Goal: Information Seeking & Learning: Learn about a topic

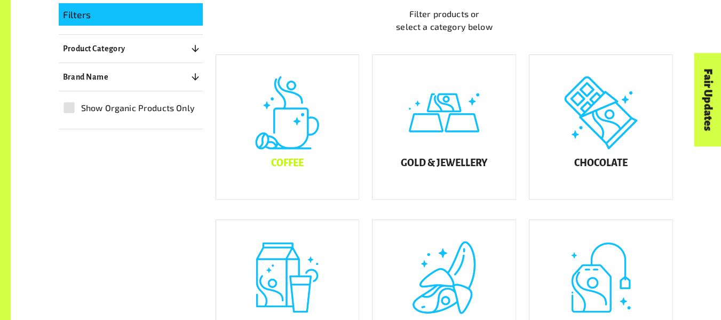
scroll to position [271, 0]
click at [286, 145] on div "Coffee" at bounding box center [287, 127] width 143 height 144
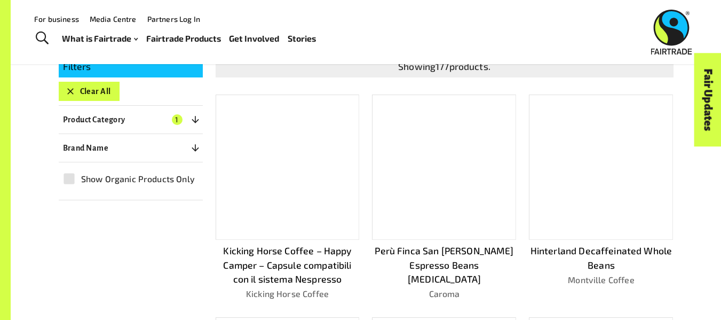
scroll to position [175, 0]
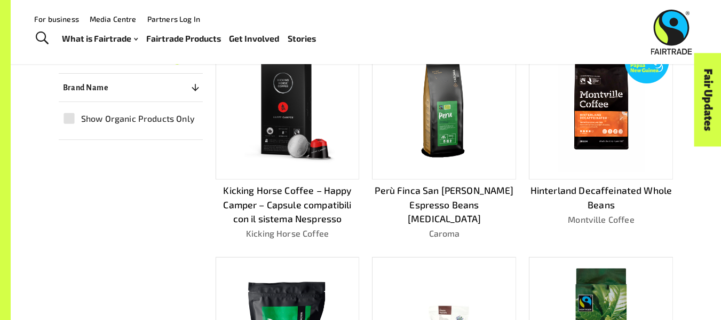
click at [277, 135] on img at bounding box center [287, 107] width 129 height 129
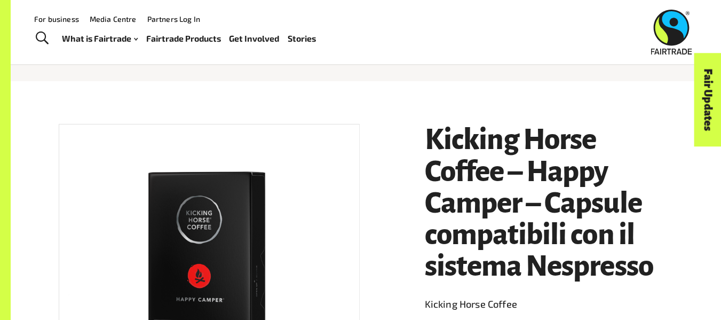
scroll to position [91, 0]
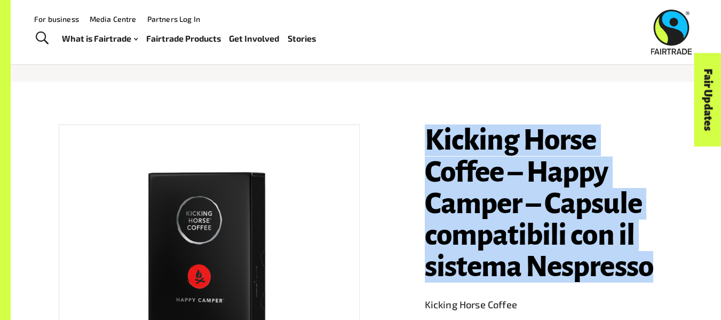
drag, startPoint x: 421, startPoint y: 130, endPoint x: 662, endPoint y: 271, distance: 279.3
copy h1 "Kicking Horse Coffee – Happy Camper – Capsule compatibili con il sistema Nespre…"
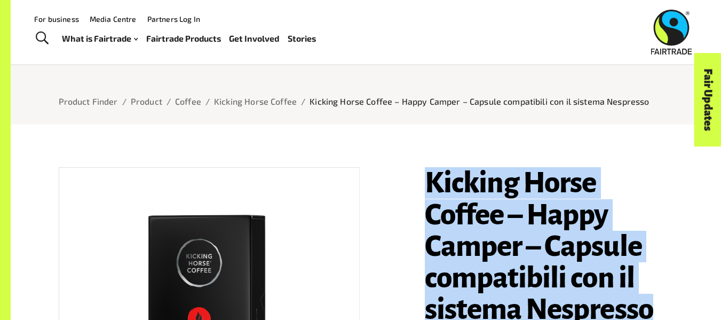
scroll to position [48, 0]
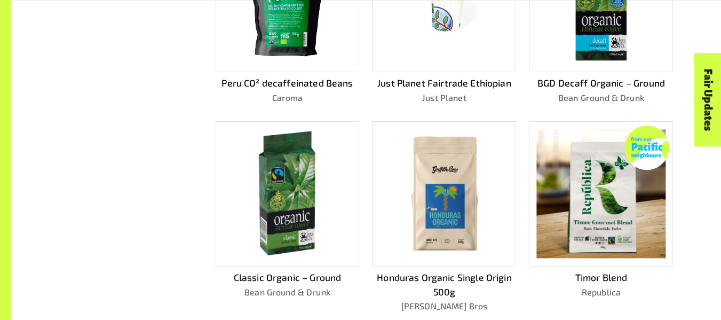
scroll to position [610, 0]
click at [422, 240] on img at bounding box center [444, 193] width 129 height 129
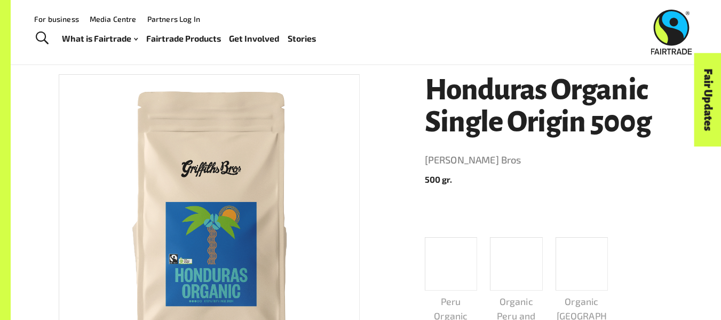
scroll to position [140, 0]
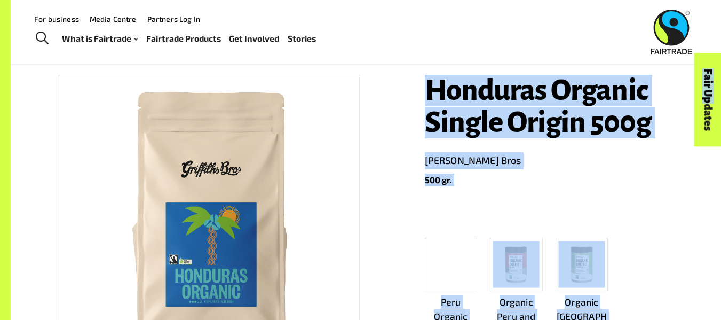
drag, startPoint x: 429, startPoint y: 91, endPoint x: 648, endPoint y: 128, distance: 221.4
click at [648, 128] on div "Fair Updates" at bounding box center [647, 133] width 93 height 27
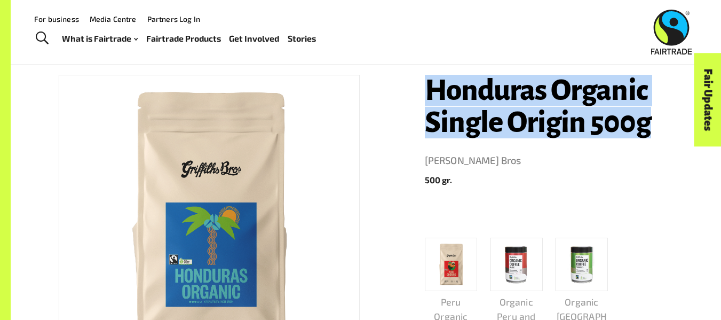
drag, startPoint x: 434, startPoint y: 80, endPoint x: 663, endPoint y: 117, distance: 232.6
click at [663, 117] on h1 "Honduras Organic Single Origin 500g" at bounding box center [549, 107] width 249 height 64
copy h1 "Honduras Organic Single Origin 500g"
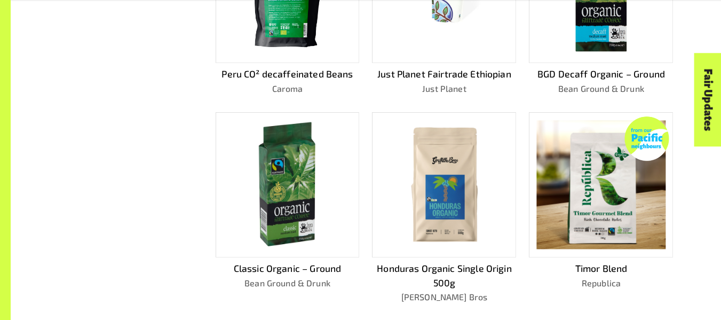
scroll to position [619, 0]
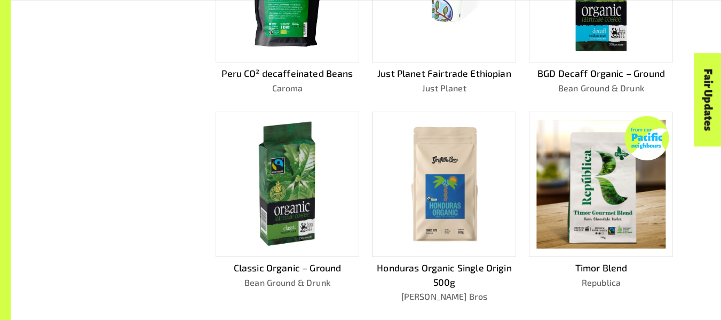
click at [266, 189] on img at bounding box center [287, 185] width 69 height 130
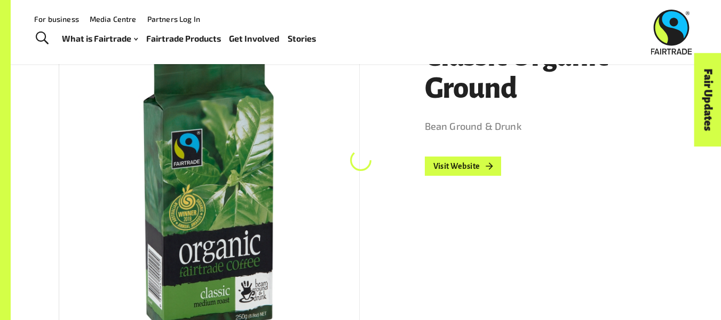
scroll to position [115, 0]
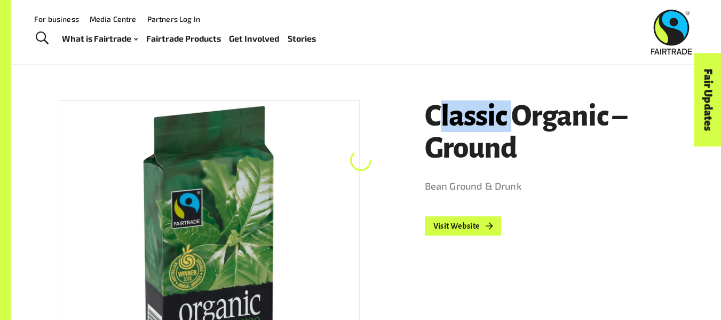
drag, startPoint x: 438, startPoint y: 109, endPoint x: 510, endPoint y: 132, distance: 76.2
click at [517, 131] on h1 "Classic Organic – Ground" at bounding box center [549, 132] width 249 height 64
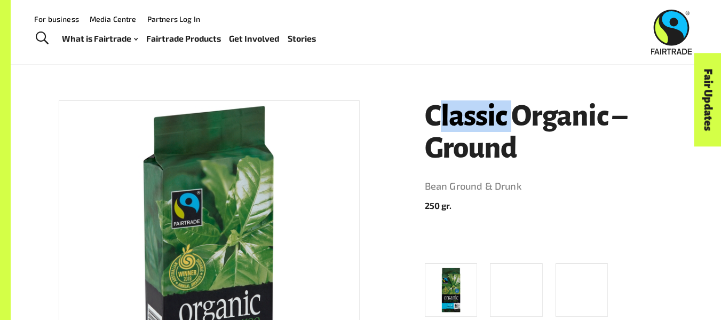
click at [443, 123] on h1 "Classic Organic – Ground" at bounding box center [549, 132] width 249 height 64
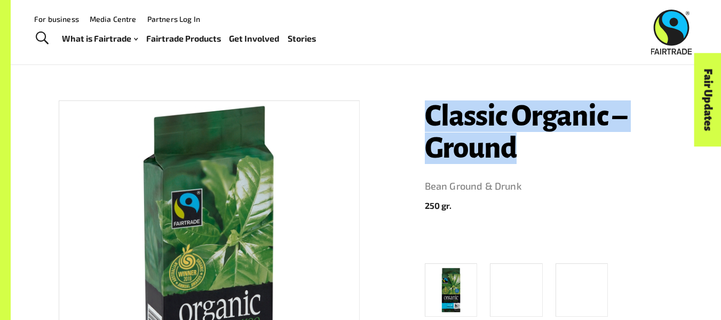
drag, startPoint x: 419, startPoint y: 118, endPoint x: 529, endPoint y: 148, distance: 113.6
click at [529, 148] on div "Classic Organic – Ground Bean Ground & Drunk 250 gr. BGD Decaff Organic – Groun…" at bounding box center [543, 290] width 262 height 405
copy h1 "Classic Organic – Ground"
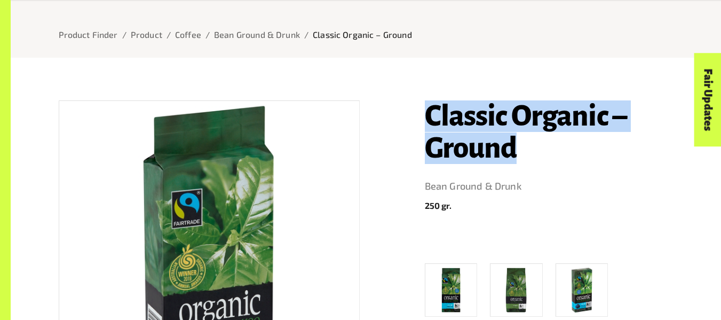
scroll to position [155, 0]
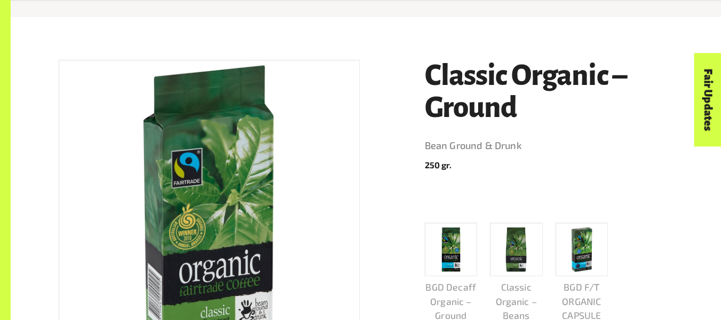
click at [595, 162] on p "250 gr." at bounding box center [549, 165] width 249 height 13
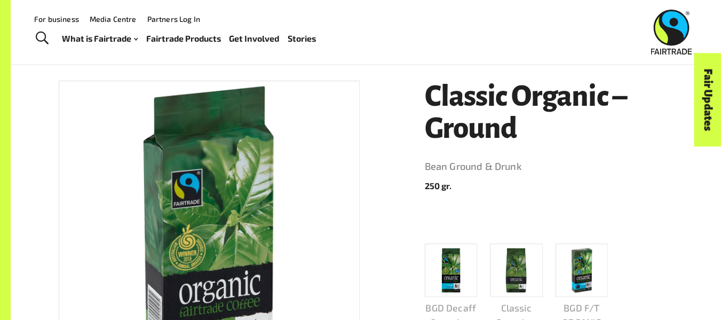
scroll to position [134, 0]
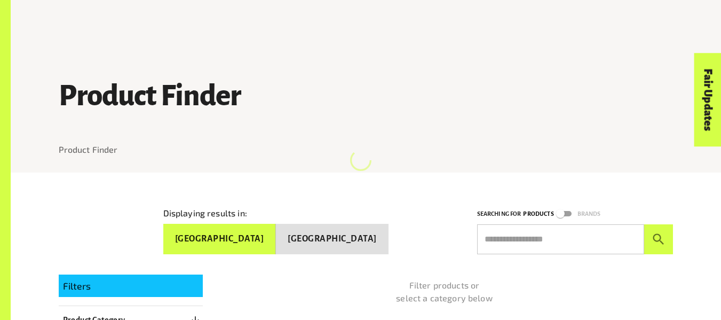
scroll to position [271, 0]
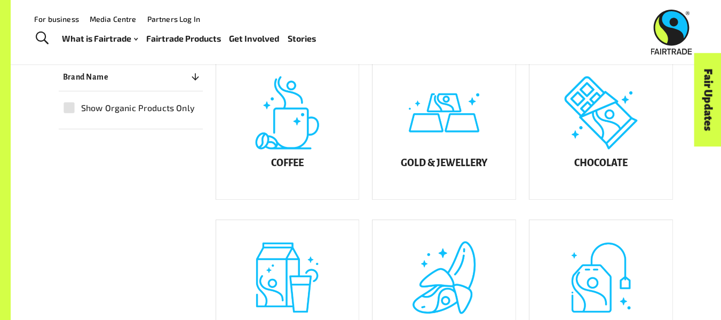
click at [609, 135] on div "Fair Updates" at bounding box center [647, 133] width 93 height 27
click at [603, 187] on div "Chocolate" at bounding box center [601, 127] width 143 height 144
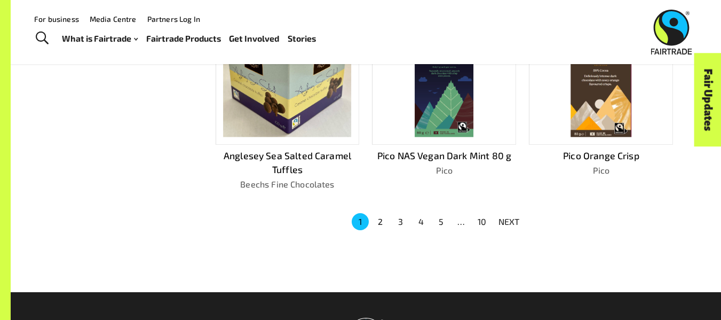
scroll to position [719, 0]
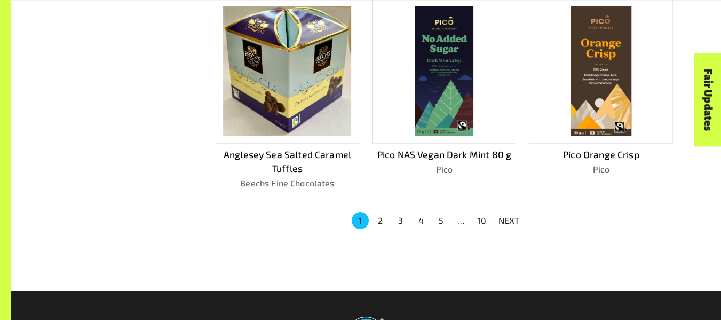
click at [375, 224] on button "2" at bounding box center [380, 220] width 17 height 17
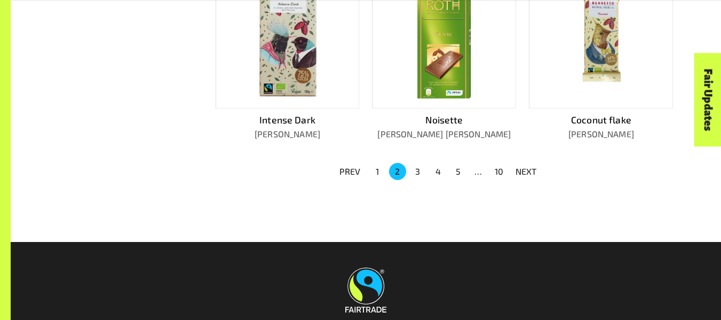
scroll to position [783, 0]
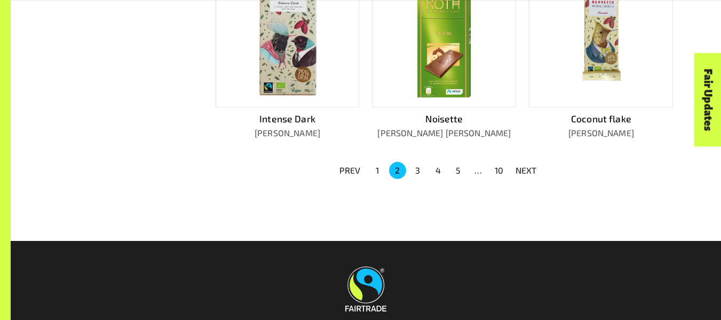
click at [421, 170] on button "3" at bounding box center [418, 170] width 17 height 17
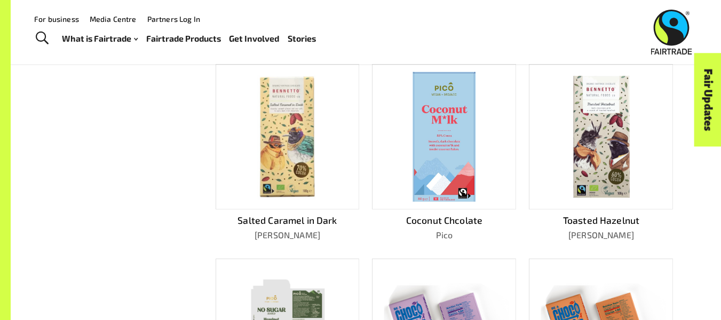
scroll to position [458, 0]
click at [456, 174] on img at bounding box center [444, 137] width 62 height 130
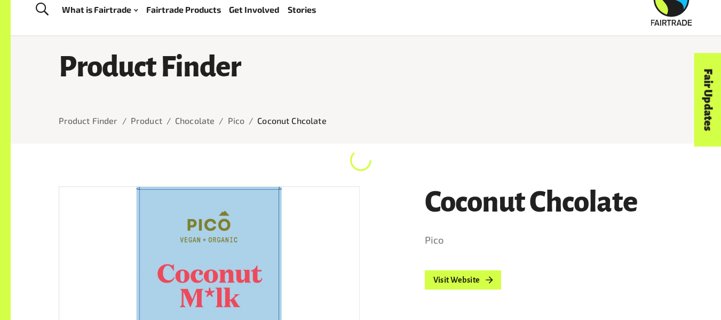
scroll to position [28, 0]
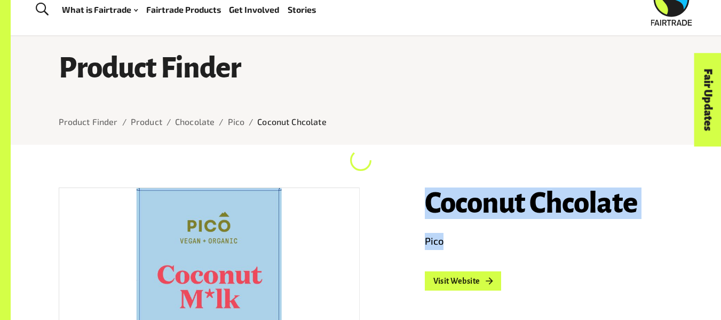
drag, startPoint x: 430, startPoint y: 203, endPoint x: 727, endPoint y: 230, distance: 298.1
copy header "Coconut Chcolate Pico"
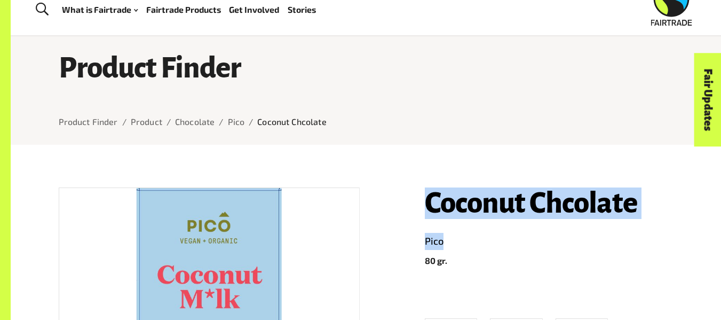
scroll to position [0, 0]
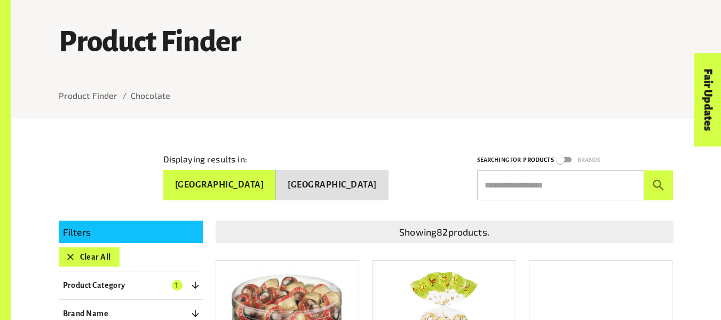
scroll to position [458, 0]
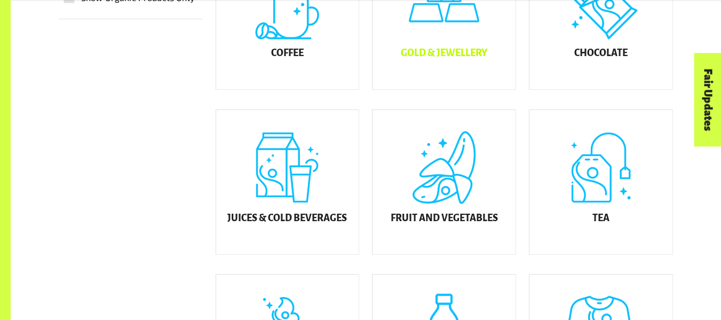
scroll to position [385, 0]
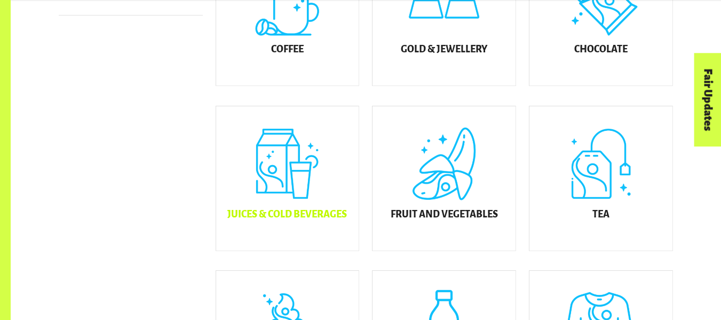
click at [284, 182] on div "Juices & Cold Beverages" at bounding box center [287, 178] width 143 height 144
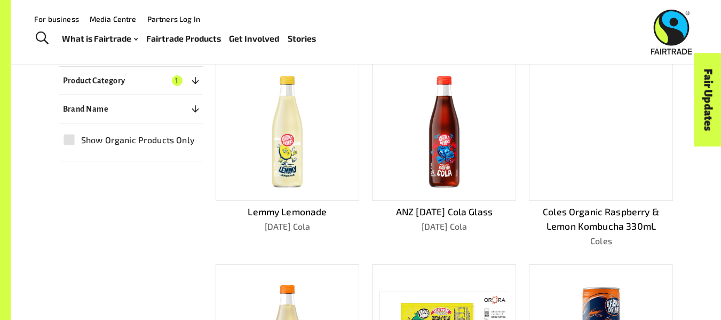
scroll to position [256, 0]
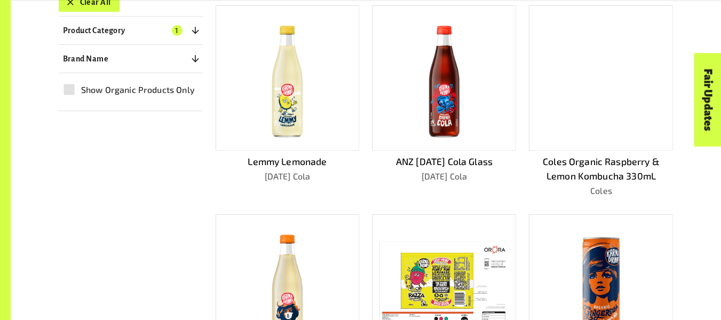
click at [629, 105] on div at bounding box center [601, 77] width 144 height 145
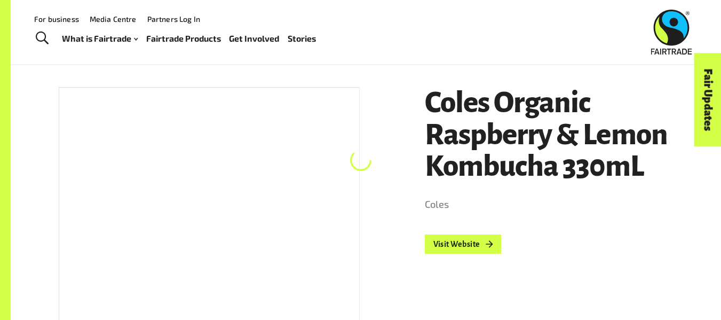
scroll to position [128, 0]
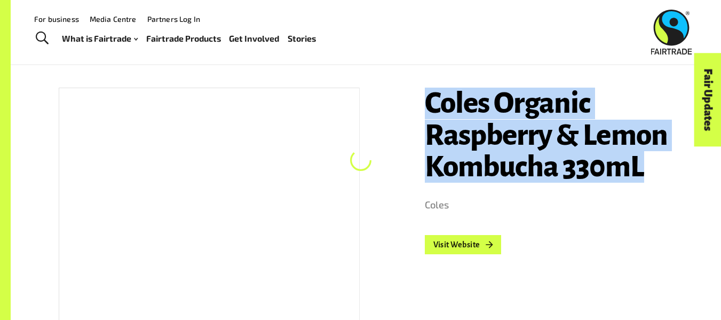
drag, startPoint x: 429, startPoint y: 108, endPoint x: 661, endPoint y: 183, distance: 243.3
click at [661, 183] on h1 "Coles Organic Raspberry & Lemon Kombucha 330mL" at bounding box center [549, 135] width 249 height 95
copy h1 "Coles Organic Raspberry & Lemon Kombucha 330mL"
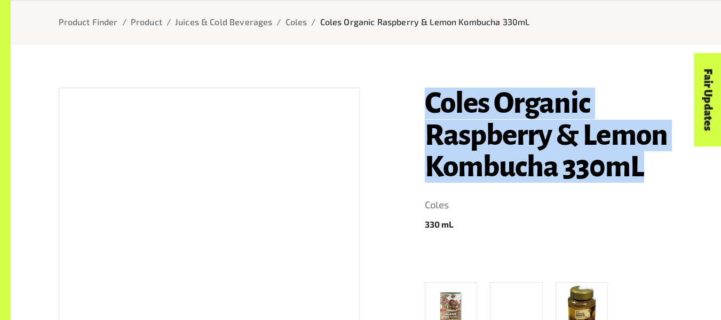
scroll to position [300, 0]
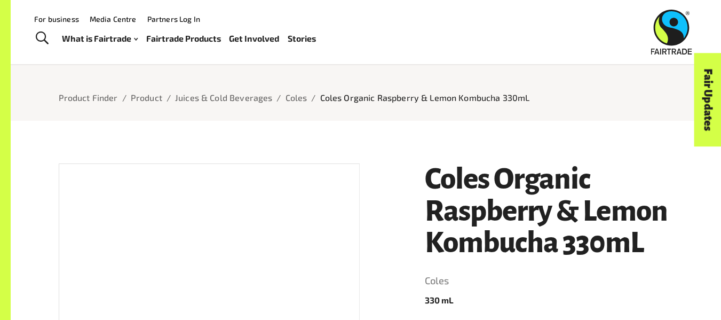
scroll to position [9, 0]
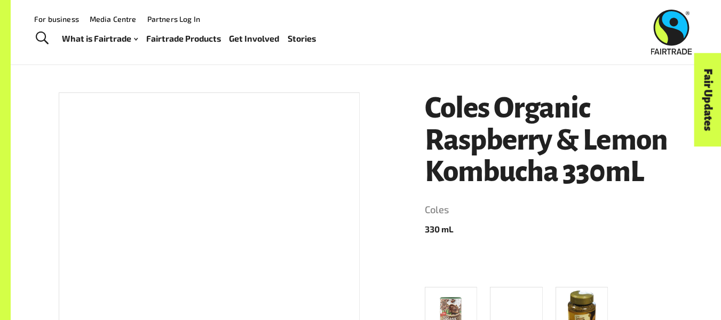
scroll to position [122, 0]
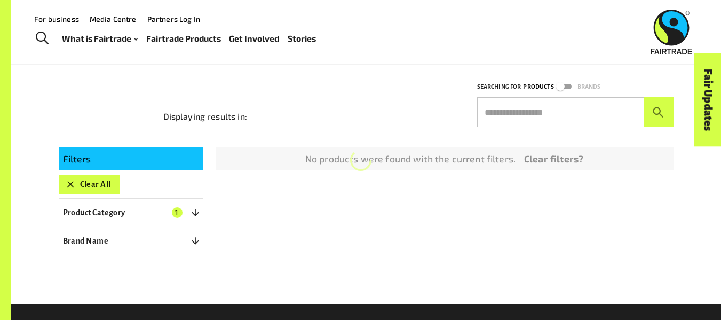
scroll to position [289, 0]
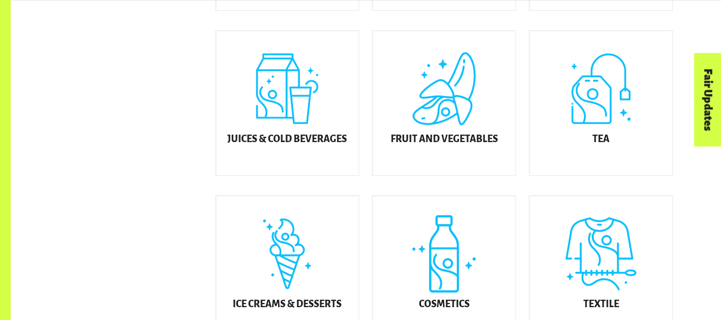
scroll to position [456, 0]
click at [450, 88] on div "Fruit and Vegetables" at bounding box center [444, 102] width 143 height 144
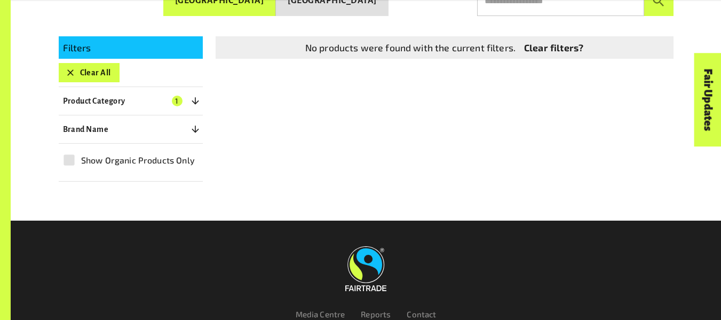
scroll to position [318, 0]
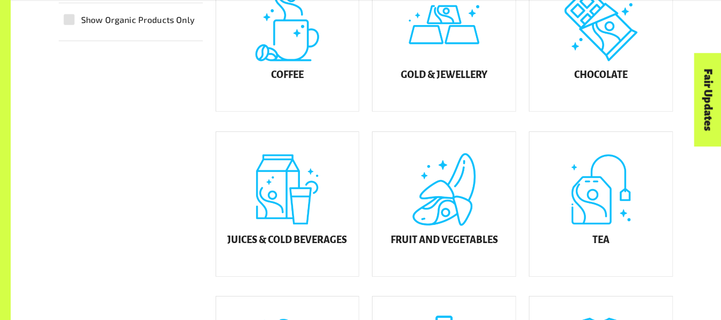
scroll to position [382, 0]
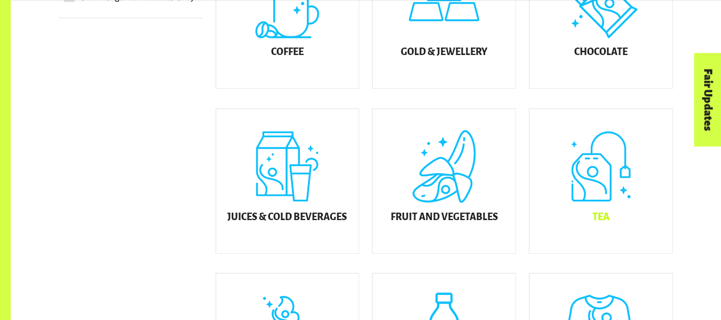
click at [616, 162] on div "Tea" at bounding box center [601, 181] width 143 height 144
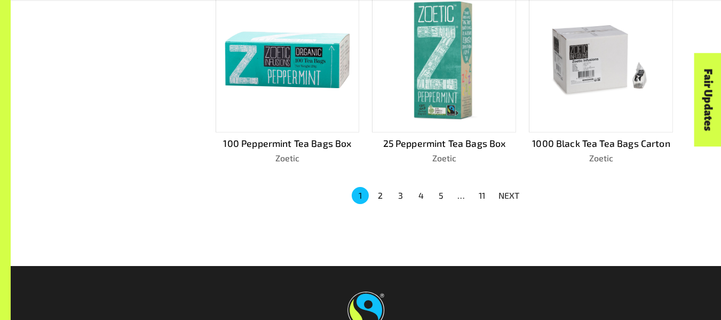
scroll to position [747, 0]
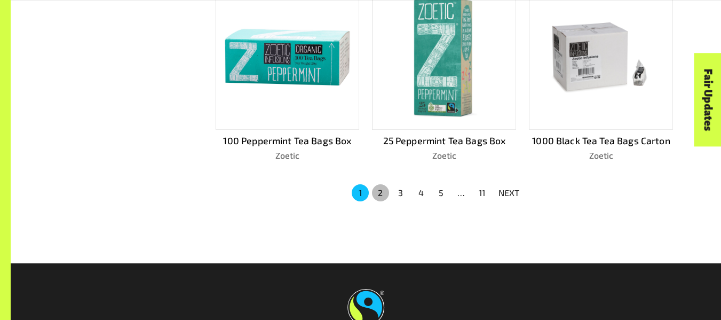
click at [374, 193] on button "2" at bounding box center [380, 192] width 17 height 17
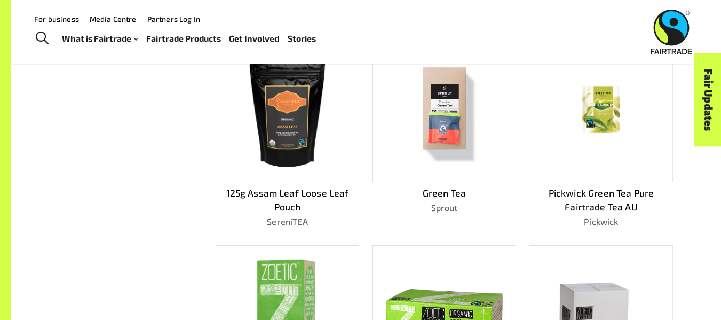
scroll to position [486, 0]
click at [619, 129] on div "Fair Updates" at bounding box center [647, 133] width 93 height 27
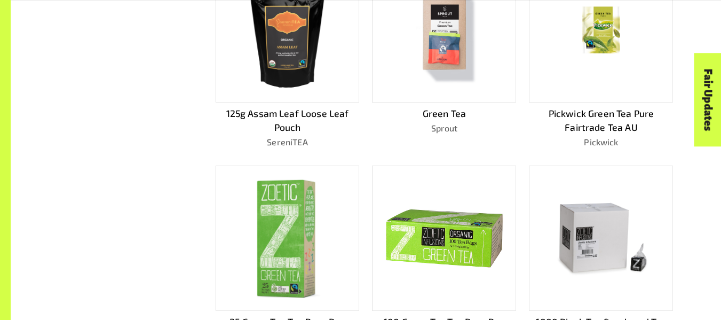
scroll to position [682, 0]
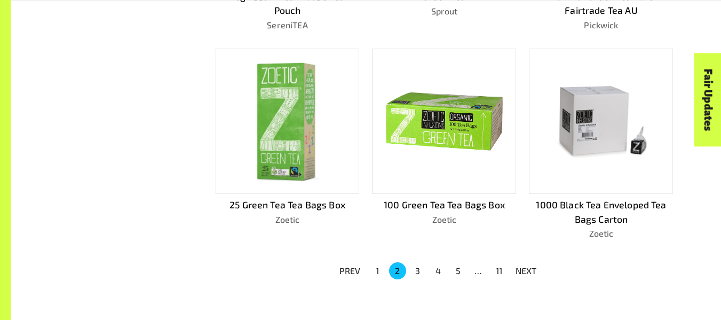
click at [435, 147] on img at bounding box center [444, 121] width 129 height 127
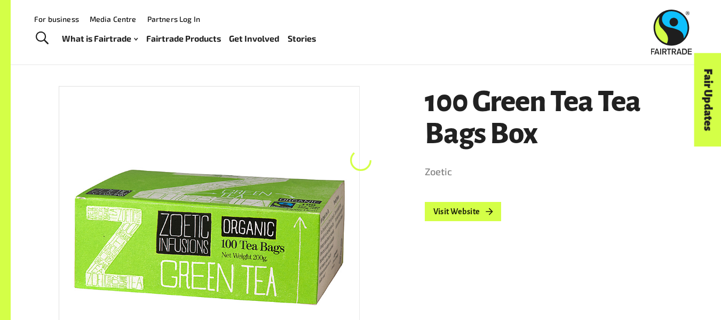
scroll to position [128, 0]
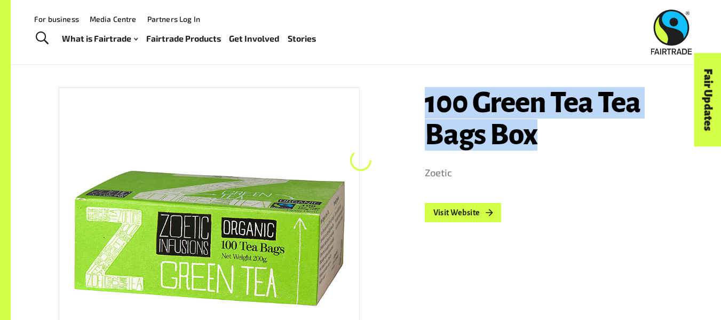
drag, startPoint x: 415, startPoint y: 109, endPoint x: 587, endPoint y: 142, distance: 174.4
click at [587, 142] on div "100 Green Tea Tea Bags Box Zoetic Visit Website" at bounding box center [543, 275] width 262 height 402
copy h1 "100 Green Tea Tea Bags Box"
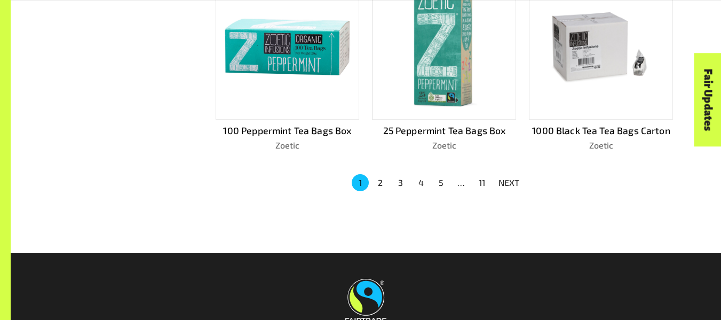
scroll to position [757, 0]
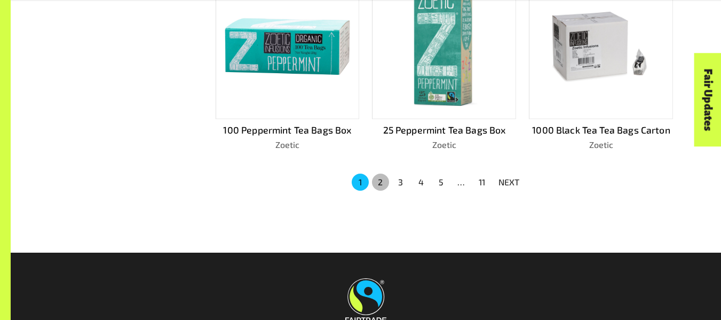
click at [384, 179] on button "2" at bounding box center [380, 182] width 17 height 17
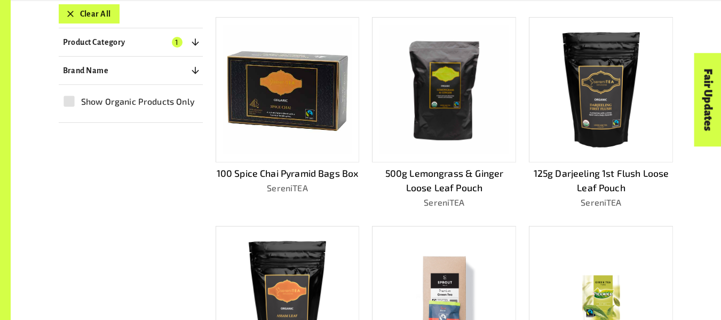
scroll to position [298, 0]
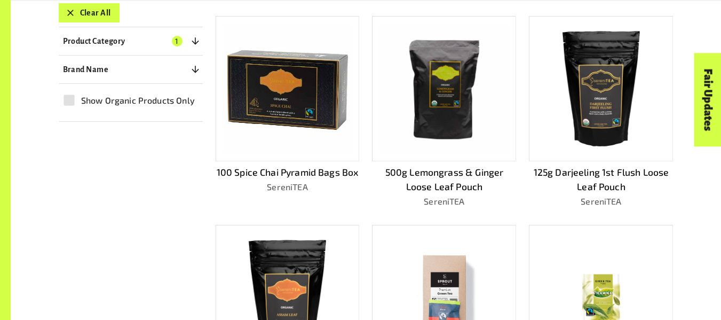
click at [602, 82] on img at bounding box center [601, 89] width 129 height 129
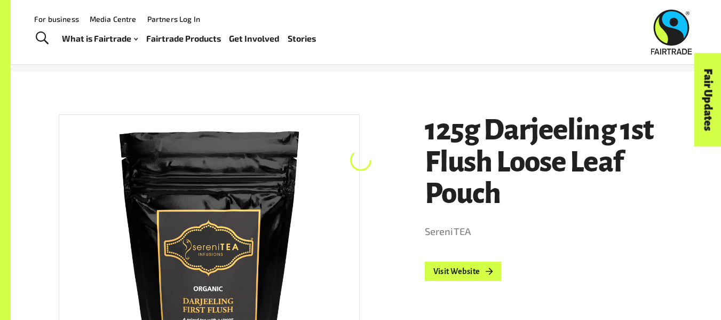
scroll to position [98, 0]
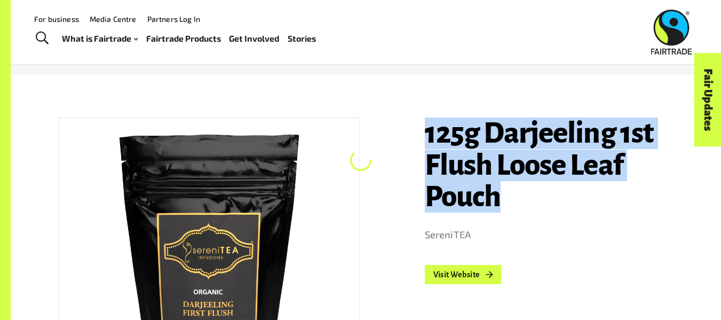
drag, startPoint x: 420, startPoint y: 135, endPoint x: 550, endPoint y: 210, distance: 150.3
click at [550, 210] on div "125g Darjeeling 1st Flush Loose Leaf Pouch SereniTEA Visit Website" at bounding box center [543, 306] width 262 height 402
copy h1 "125g Darjeeling 1st Flush Loose Leaf Pouch"
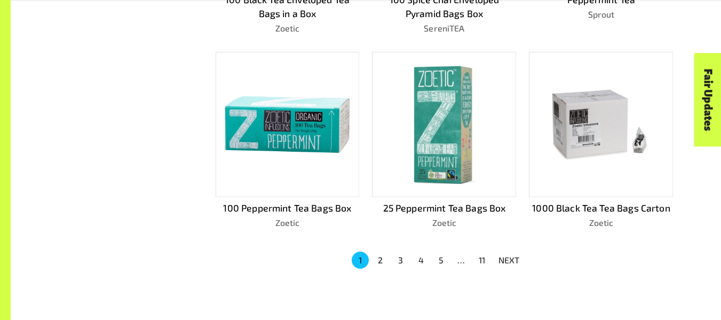
scroll to position [729, 0]
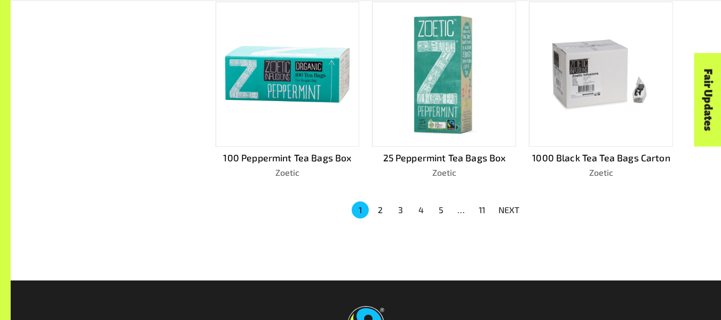
click at [386, 210] on button "2" at bounding box center [380, 209] width 17 height 17
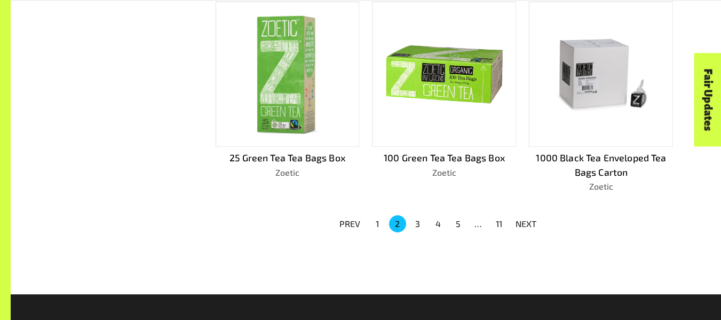
scroll to position [743, 0]
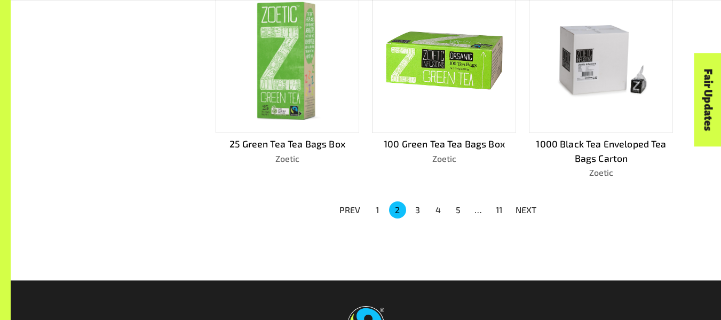
click at [460, 205] on button "5" at bounding box center [458, 209] width 17 height 17
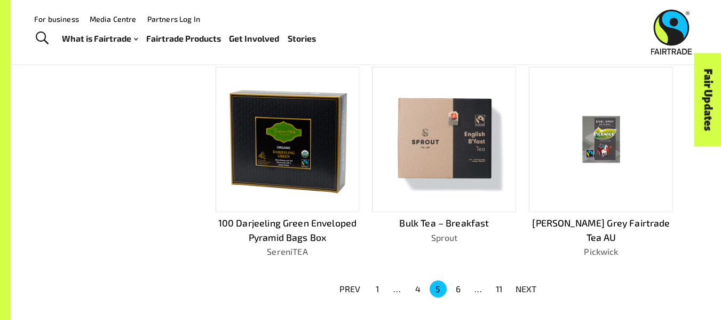
scroll to position [664, 0]
click at [450, 288] on button "6" at bounding box center [458, 289] width 17 height 17
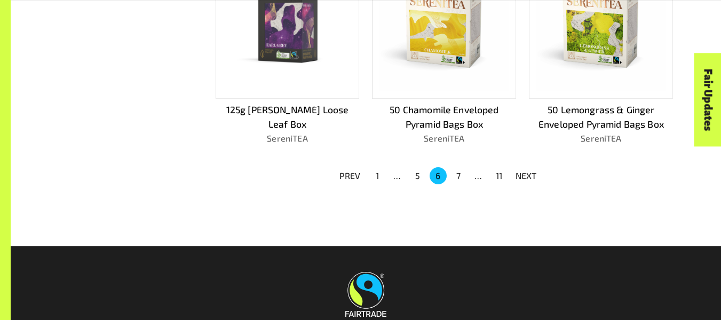
scroll to position [778, 0]
click at [568, 43] on img at bounding box center [601, 25] width 129 height 129
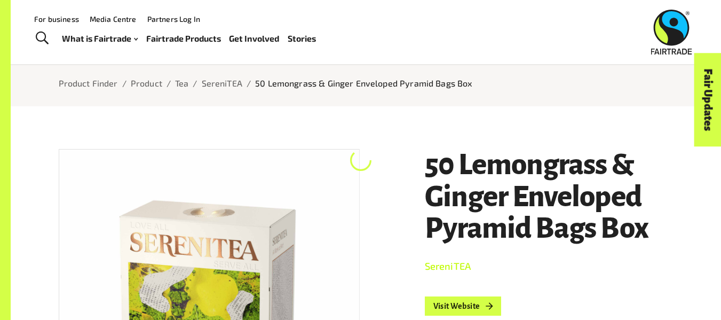
scroll to position [66, 0]
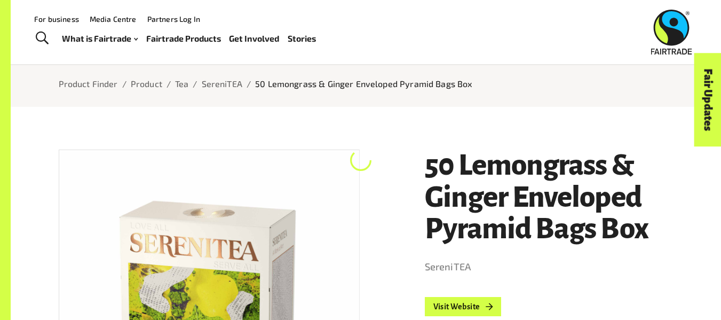
click at [442, 176] on h1 "50 Lemongrass & Ginger Enveloped Pyramid Bags Box" at bounding box center [549, 197] width 249 height 95
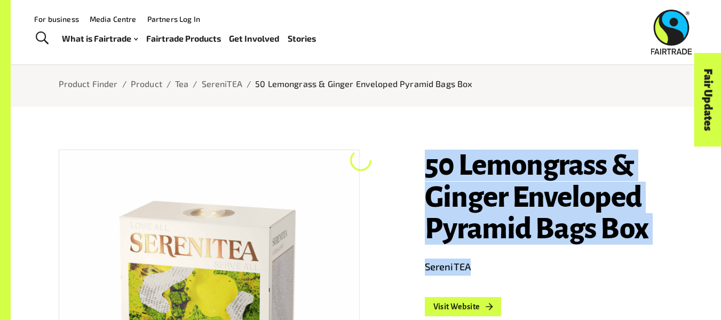
drag, startPoint x: 426, startPoint y: 171, endPoint x: 728, endPoint y: 263, distance: 316.2
click at [639, 192] on h1 "50 Lemongrass & Ginger Enveloped Pyramid Bags Box" at bounding box center [549, 197] width 249 height 95
drag, startPoint x: 427, startPoint y: 168, endPoint x: 648, endPoint y: 223, distance: 227.3
click at [648, 223] on h1 "50 Lemongrass & Ginger Enveloped Pyramid Bags Box" at bounding box center [549, 197] width 249 height 95
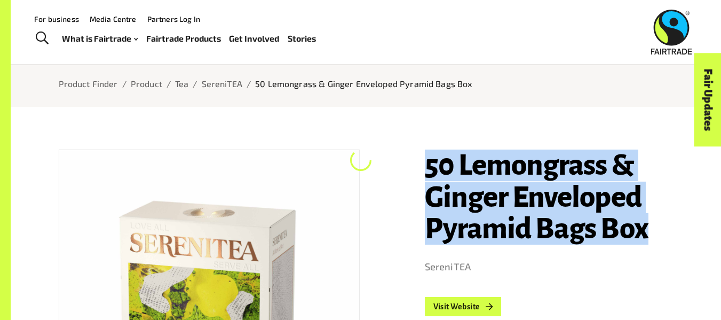
copy h1 "50 Lemongrass & Ginger Enveloped Pyramid Bags Box"
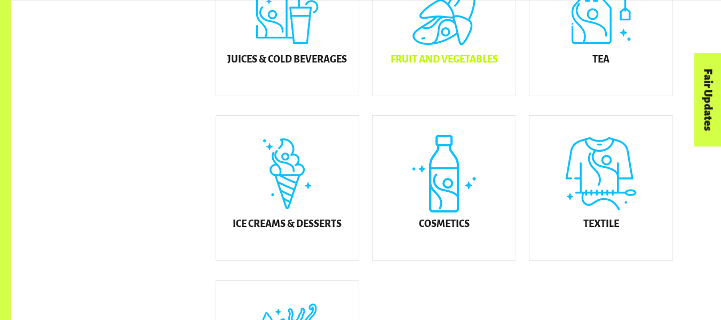
scroll to position [540, 0]
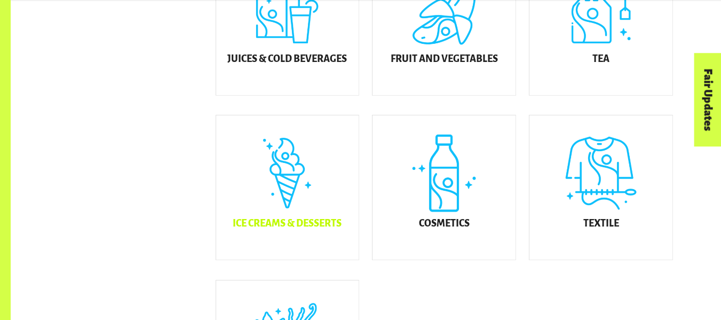
click at [300, 218] on div "Ice Creams & Desserts" at bounding box center [287, 187] width 143 height 144
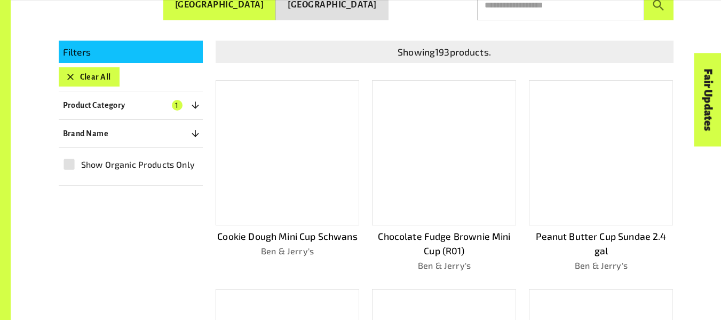
scroll to position [234, 0]
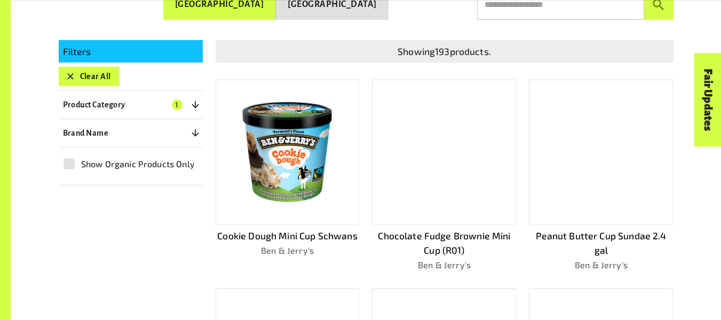
click at [300, 169] on img at bounding box center [287, 152] width 129 height 129
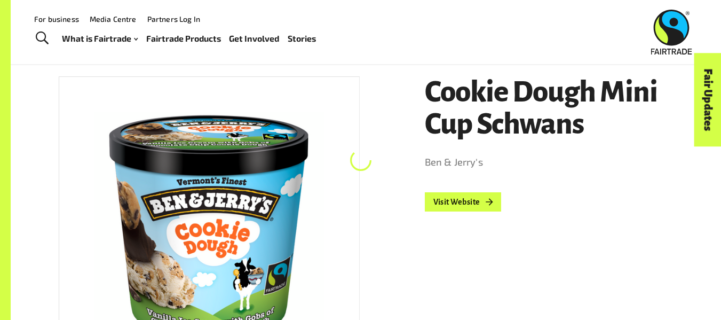
scroll to position [136, 0]
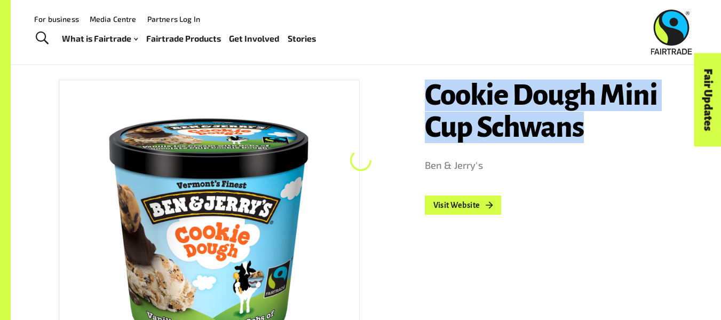
drag, startPoint x: 426, startPoint y: 95, endPoint x: 631, endPoint y: 117, distance: 206.2
click at [631, 117] on h1 "Cookie Dough Mini Cup Schwans" at bounding box center [549, 112] width 249 height 64
copy h1 "Cookie Dough Mini Cup Schwans"
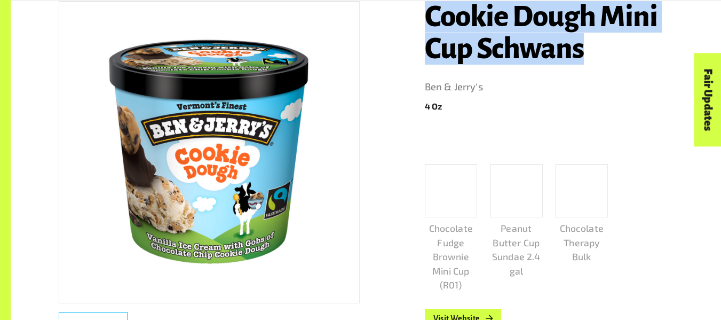
scroll to position [215, 0]
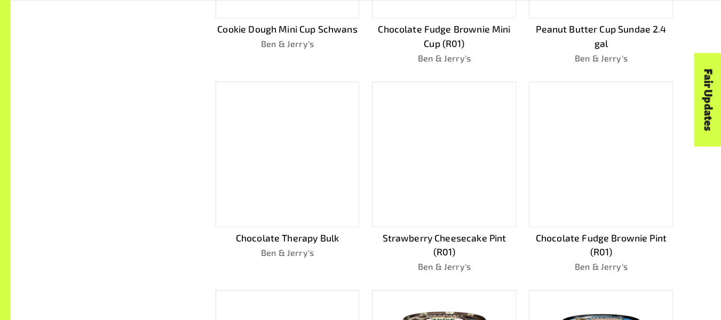
scroll to position [442, 0]
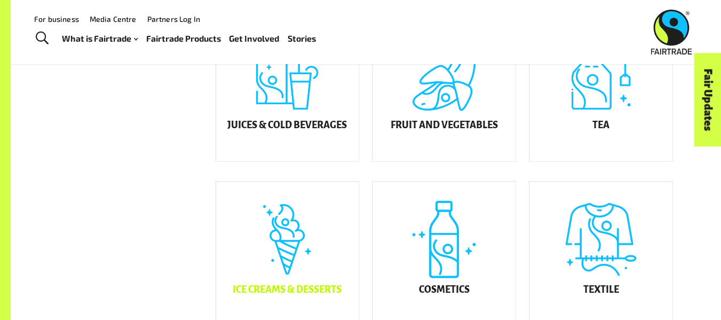
scroll to position [501, 0]
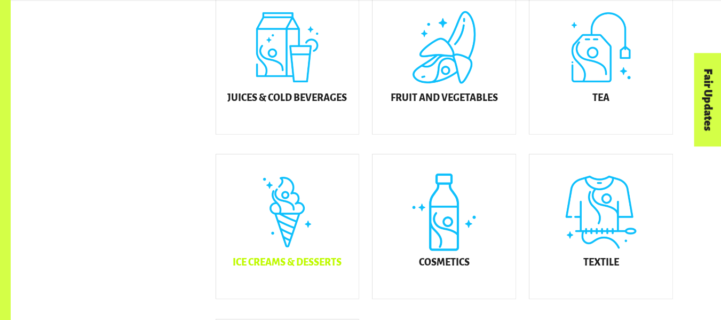
click at [274, 200] on div "Ice Creams & Desserts" at bounding box center [287, 226] width 143 height 144
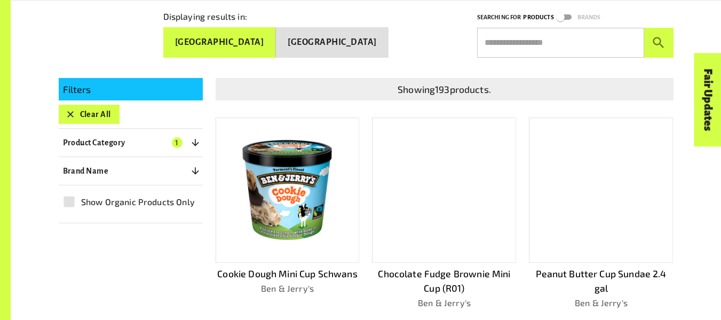
scroll to position [198, 0]
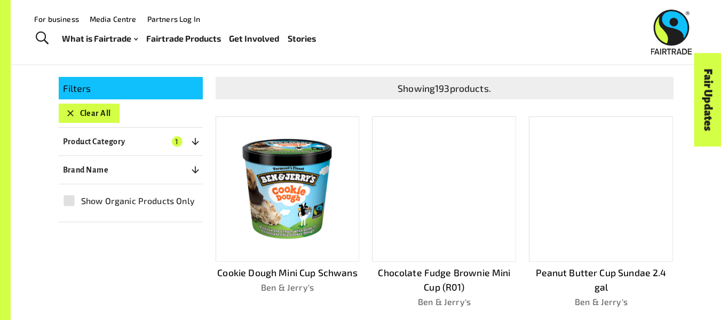
click at [289, 30] on div "What is Fairtrade How Fairtrade works Where Fairtrade works Fast facts Who we a…" at bounding box center [193, 38] width 263 height 27
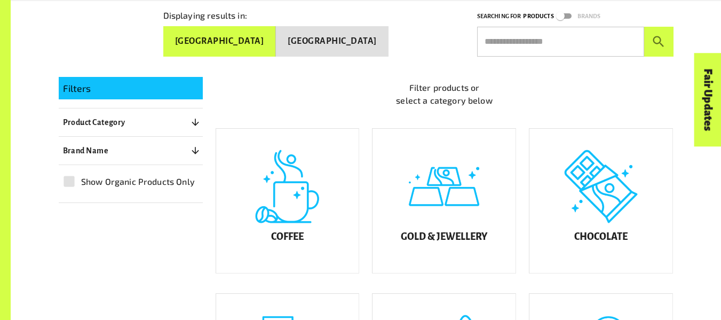
scroll to position [509, 0]
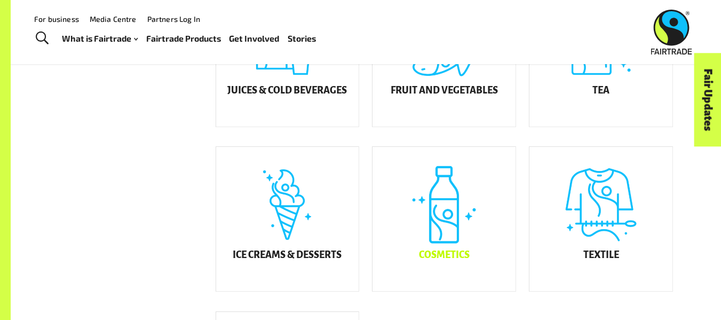
click at [453, 207] on div "Cosmetics" at bounding box center [444, 219] width 143 height 144
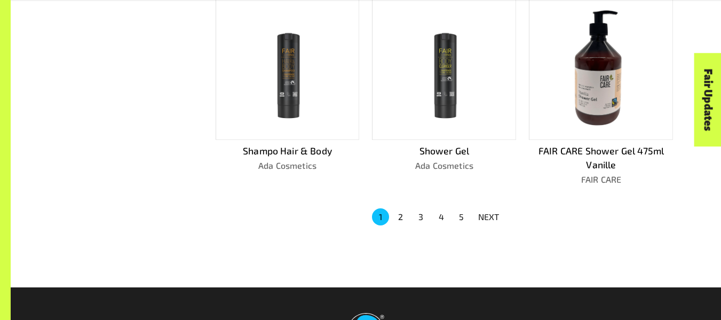
scroll to position [723, 0]
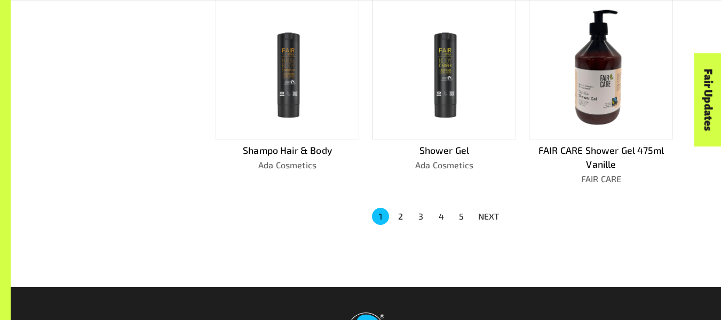
click at [398, 208] on button "2" at bounding box center [400, 216] width 17 height 17
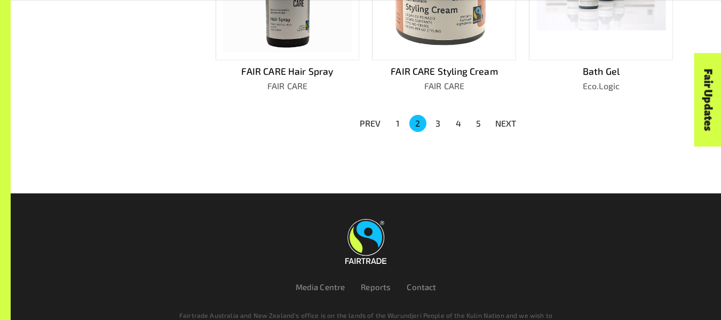
scroll to position [804, 0]
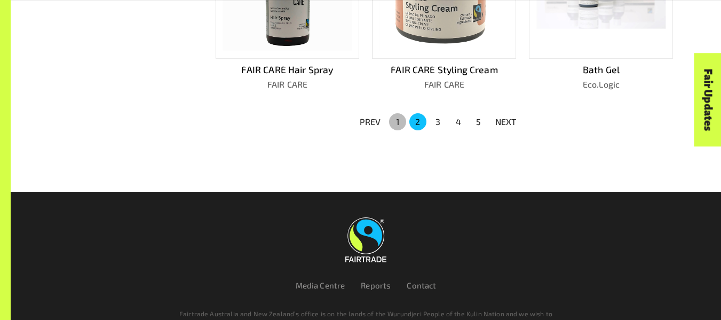
click at [391, 120] on button "1" at bounding box center [397, 121] width 17 height 17
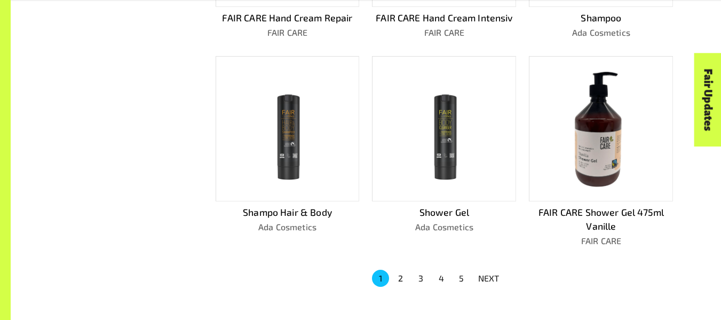
scroll to position [771, 0]
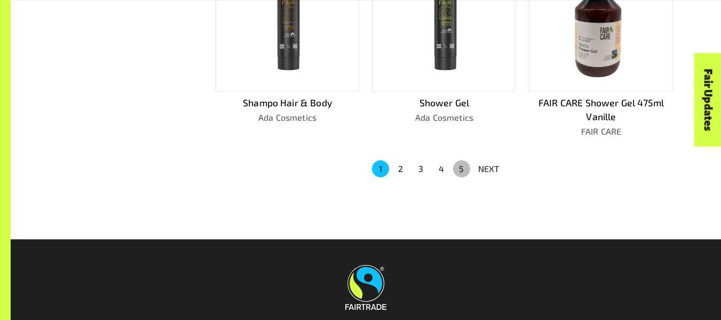
click at [464, 160] on button "5" at bounding box center [461, 168] width 17 height 17
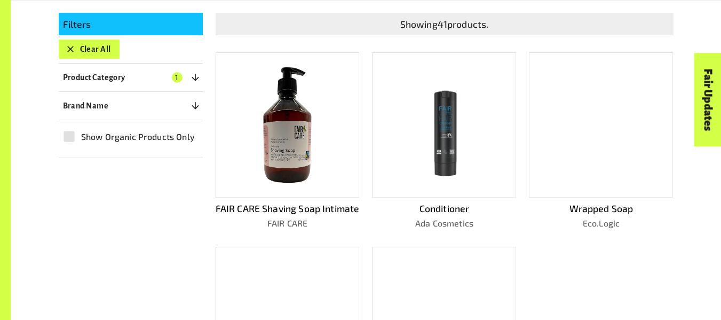
scroll to position [261, 0]
